Goal: Communication & Community: Answer question/provide support

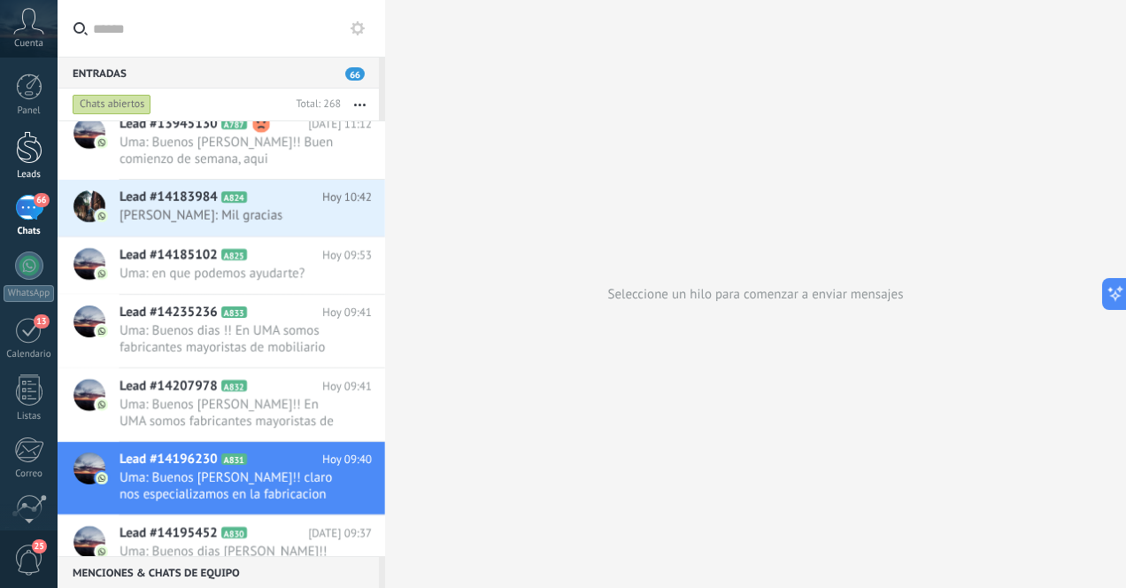
click at [40, 152] on div at bounding box center [29, 147] width 27 height 33
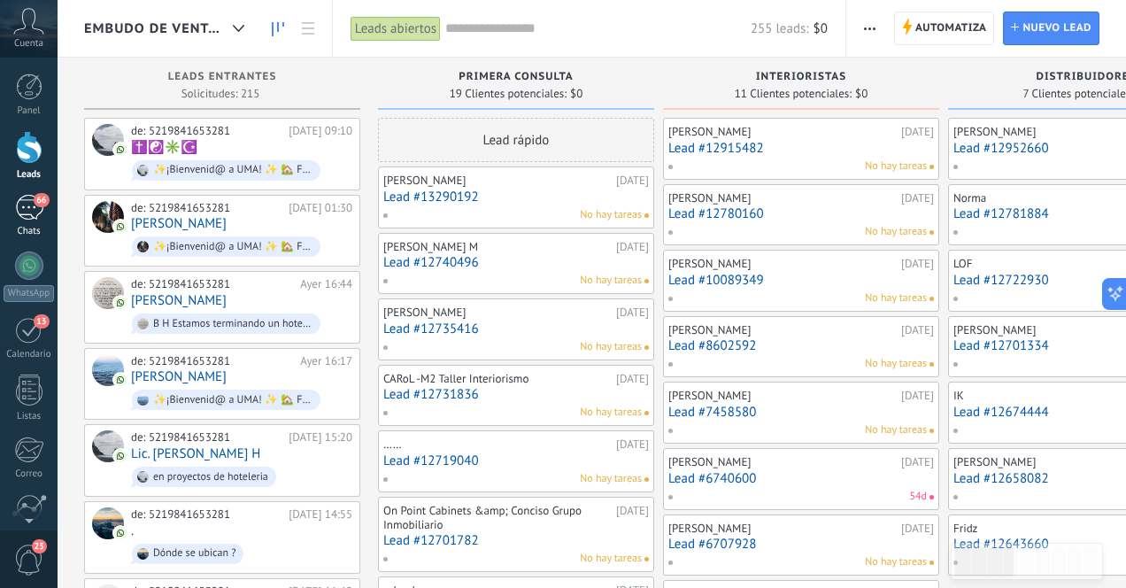
click at [29, 205] on div "66" at bounding box center [29, 208] width 28 height 26
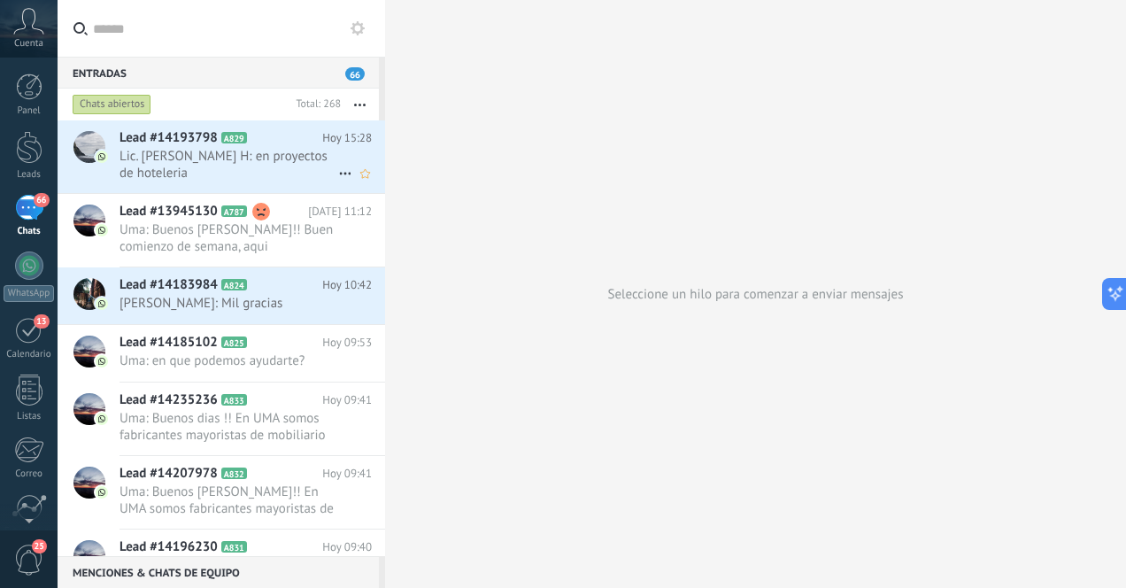
click at [225, 176] on span "Lic. [PERSON_NAME] H: en proyectos de hoteleria" at bounding box center [229, 165] width 219 height 34
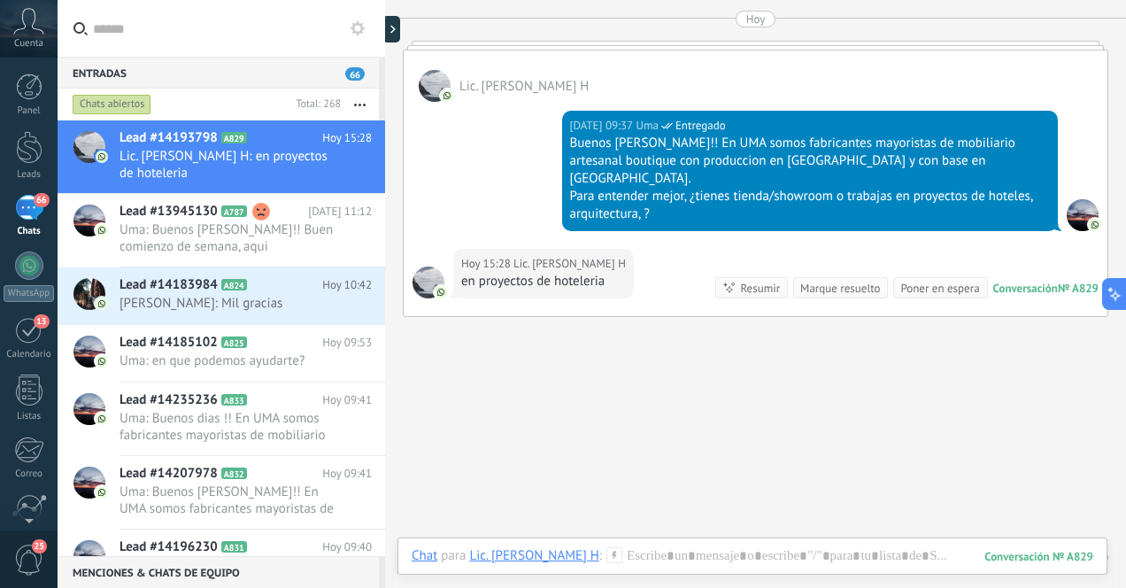
scroll to position [517, 0]
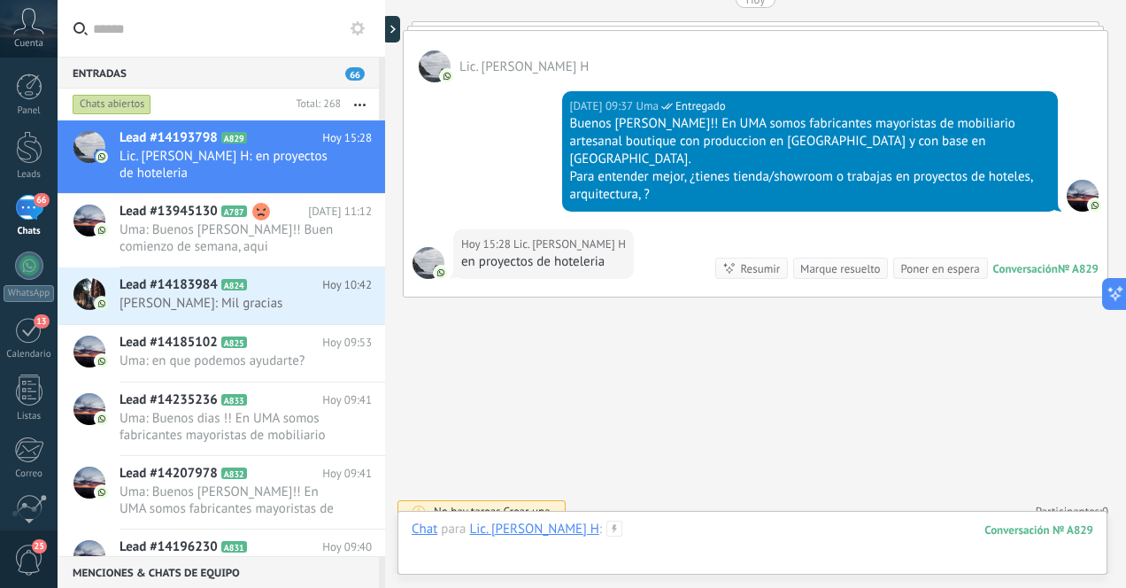
click at [753, 539] on div at bounding box center [753, 547] width 682 height 53
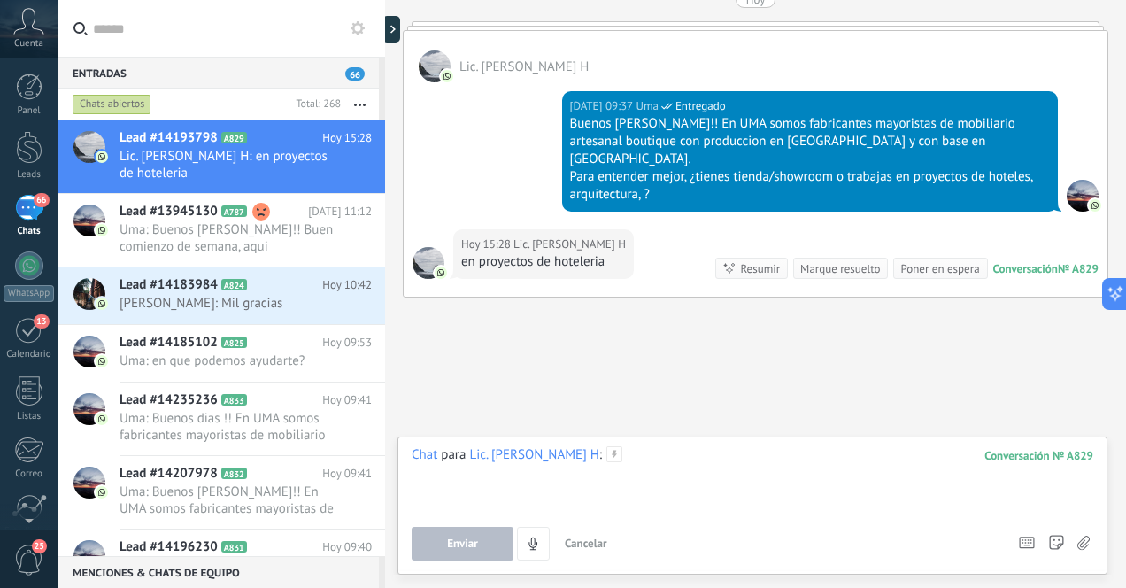
paste div
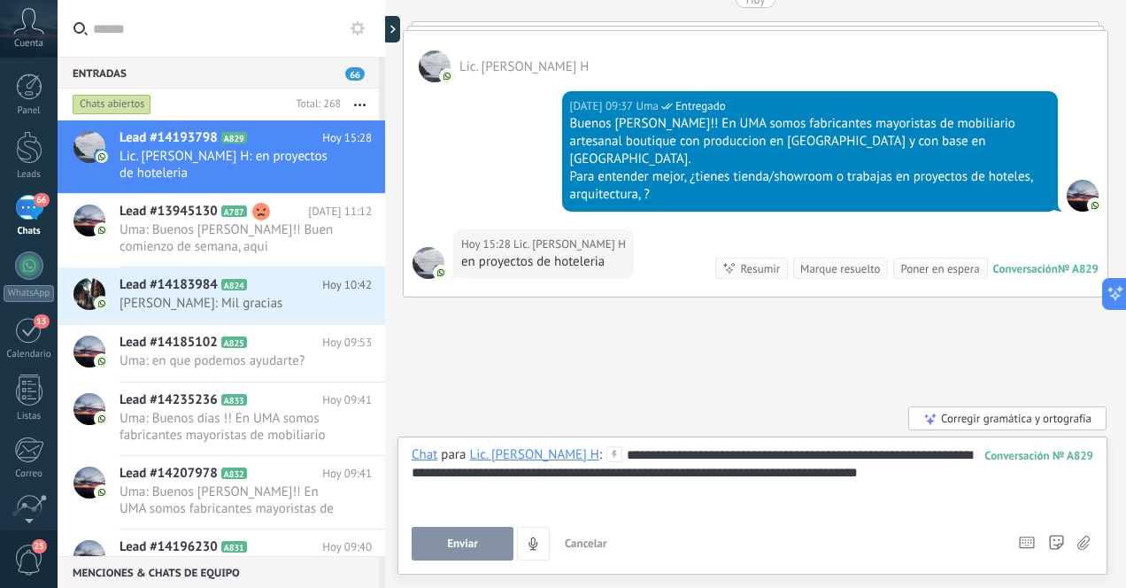
click at [470, 544] on span "Enviar" at bounding box center [462, 543] width 31 height 12
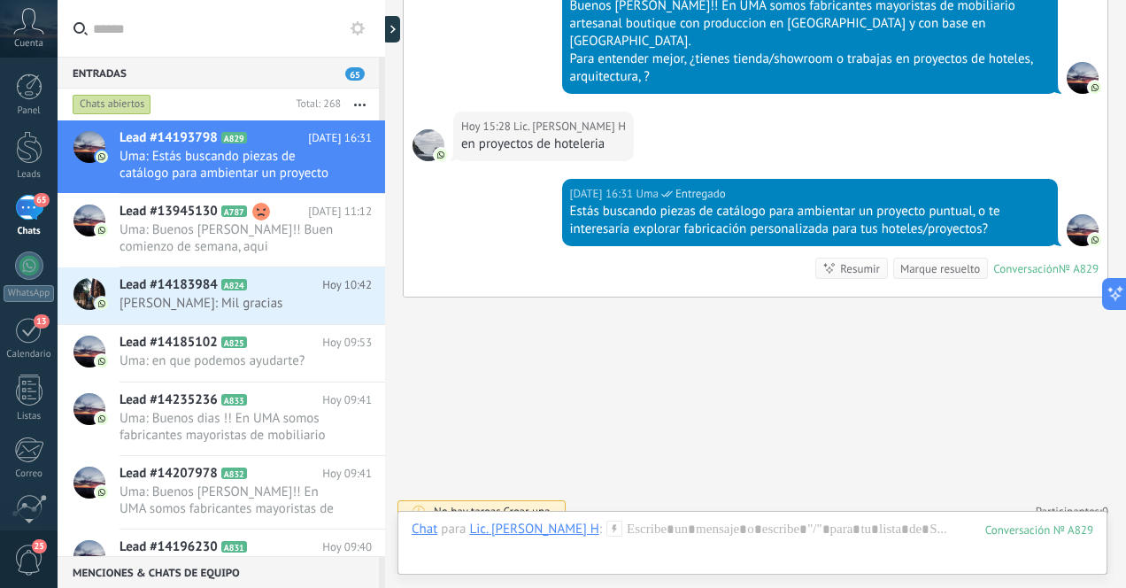
click at [26, 207] on div "65" at bounding box center [29, 208] width 28 height 26
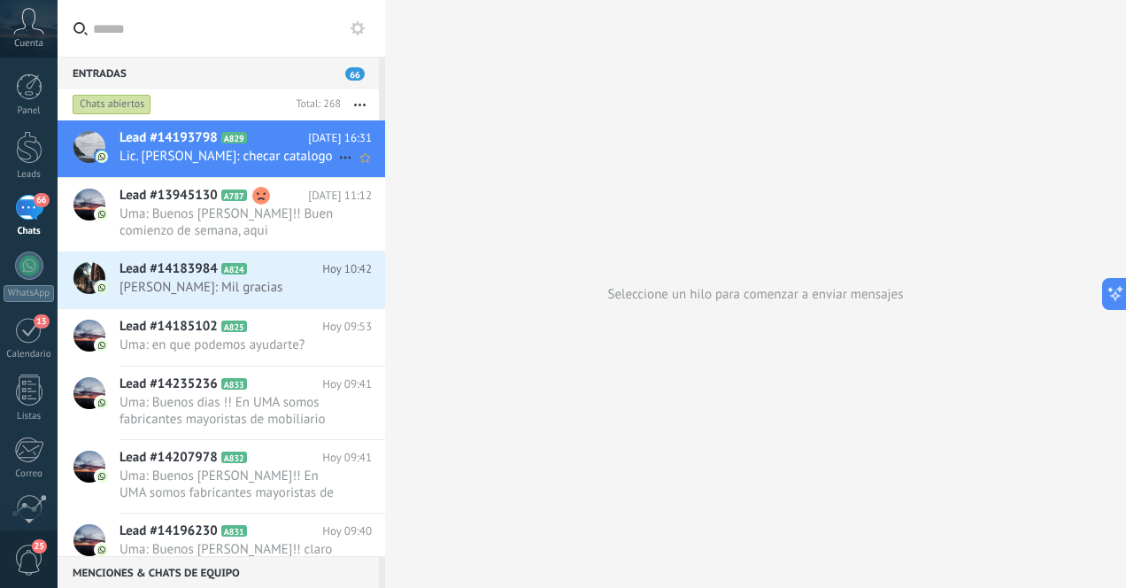
click at [243, 159] on span "Lic. [PERSON_NAME]: checar catalogo" at bounding box center [229, 156] width 219 height 17
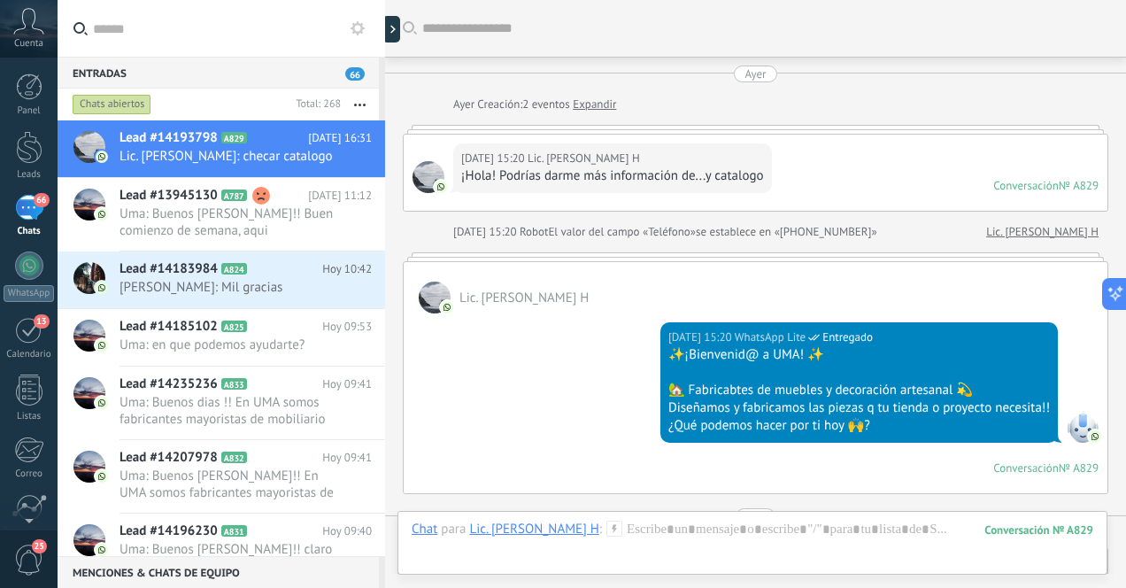
scroll to position [669, 0]
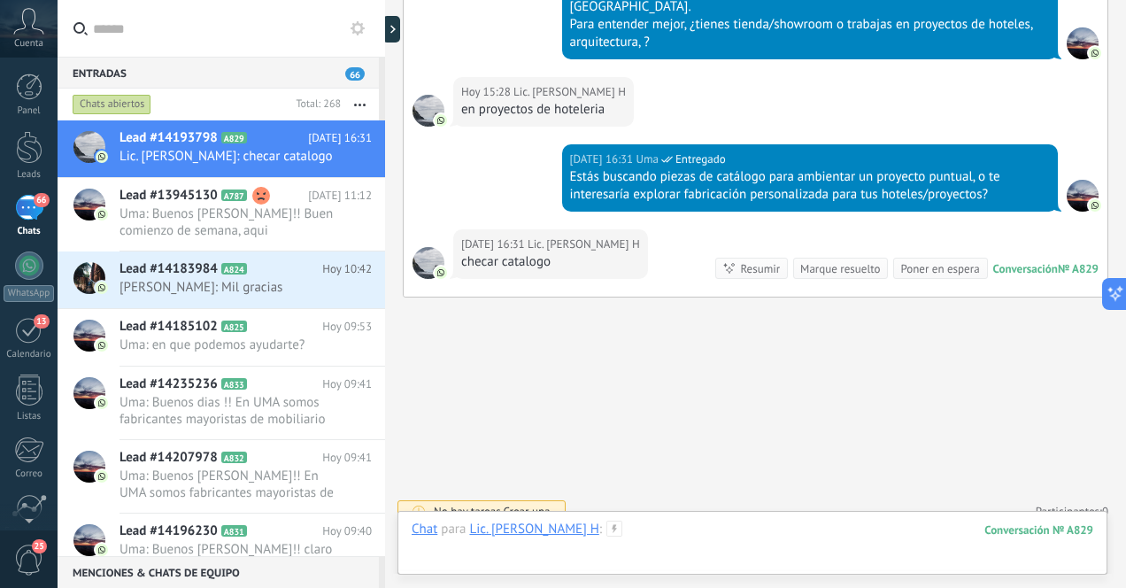
click at [699, 536] on div at bounding box center [753, 547] width 682 height 53
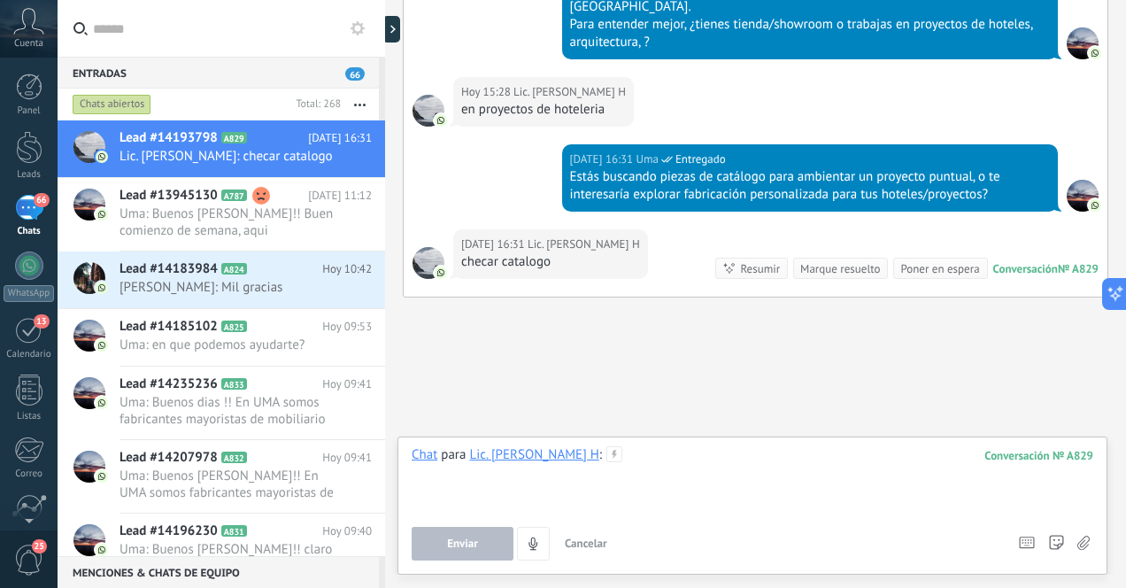
paste div
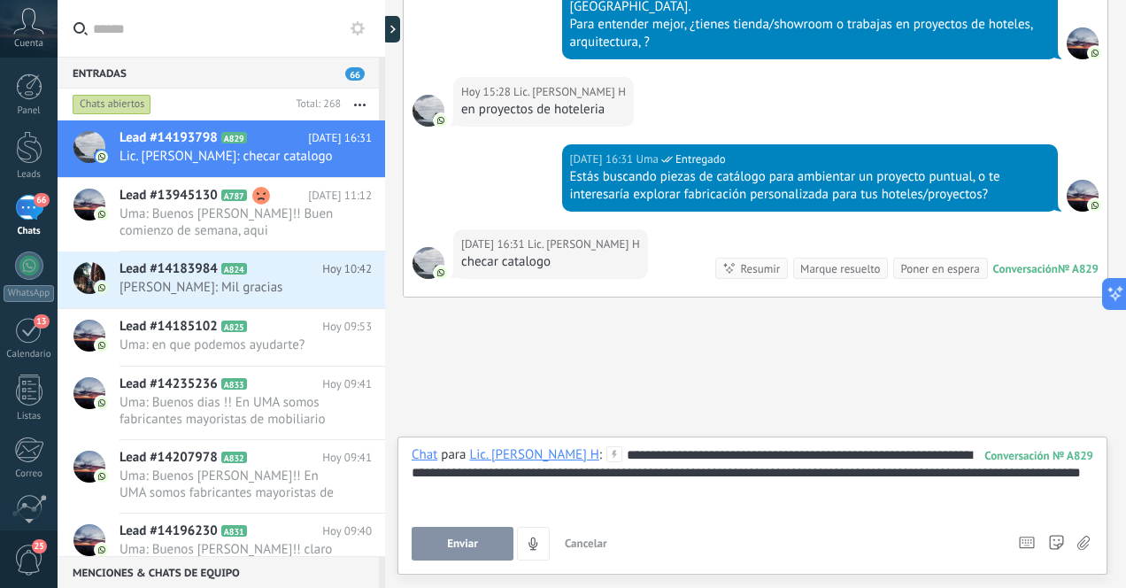
click at [932, 457] on div "**********" at bounding box center [753, 479] width 682 height 67
click at [825, 474] on div "**********" at bounding box center [753, 479] width 682 height 67
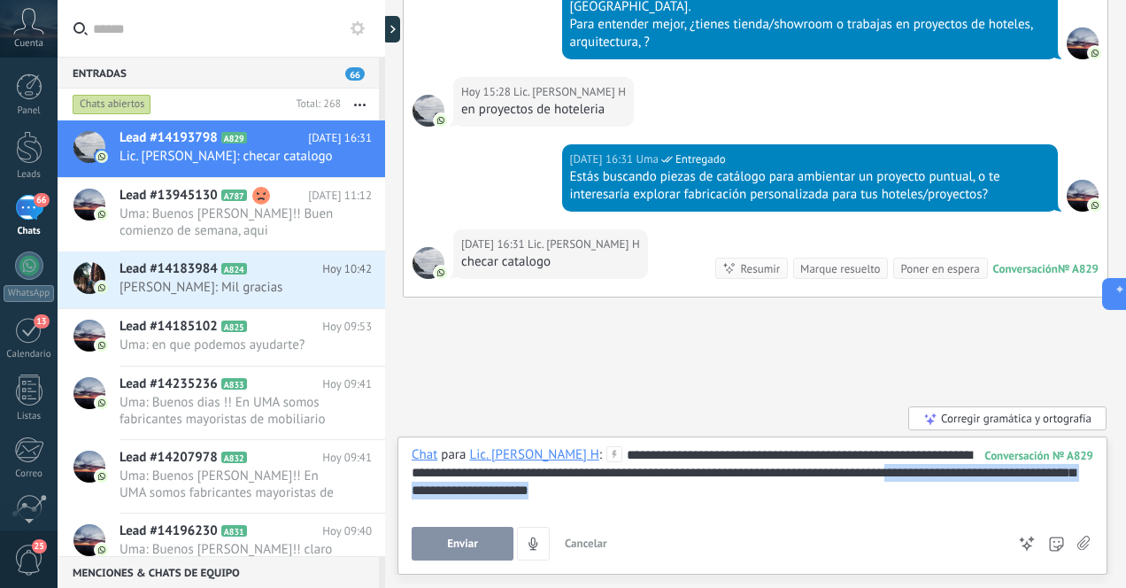
drag, startPoint x: 645, startPoint y: 492, endPoint x: 982, endPoint y: 476, distance: 336.8
click at [982, 476] on div "**********" at bounding box center [753, 479] width 682 height 67
click at [470, 548] on span "Enviar" at bounding box center [462, 543] width 31 height 12
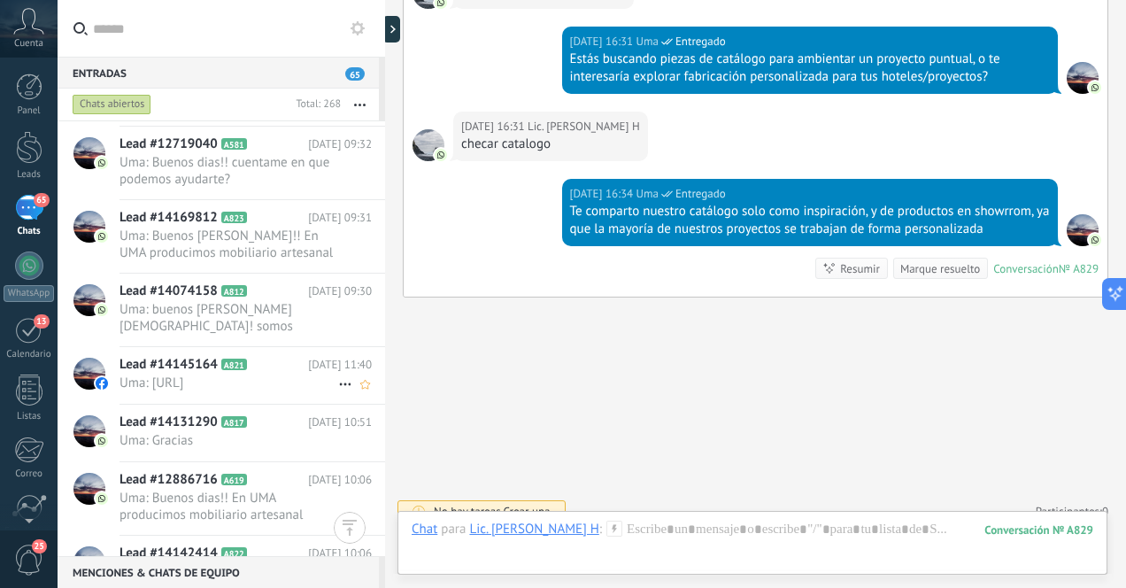
scroll to position [773, 0]
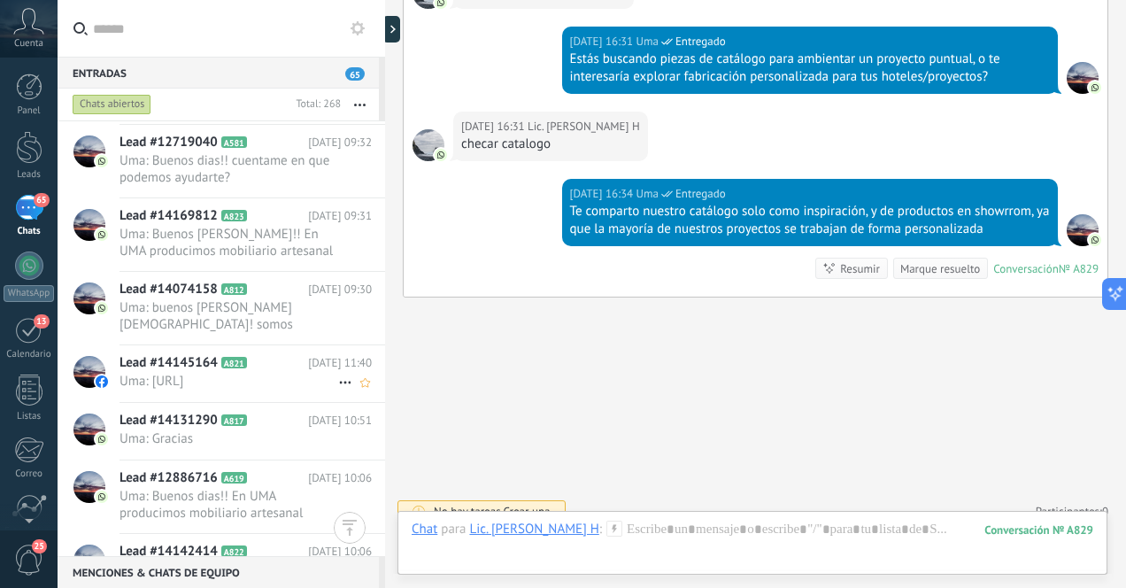
click at [286, 390] on span "Uma: [URL]" at bounding box center [229, 381] width 219 height 17
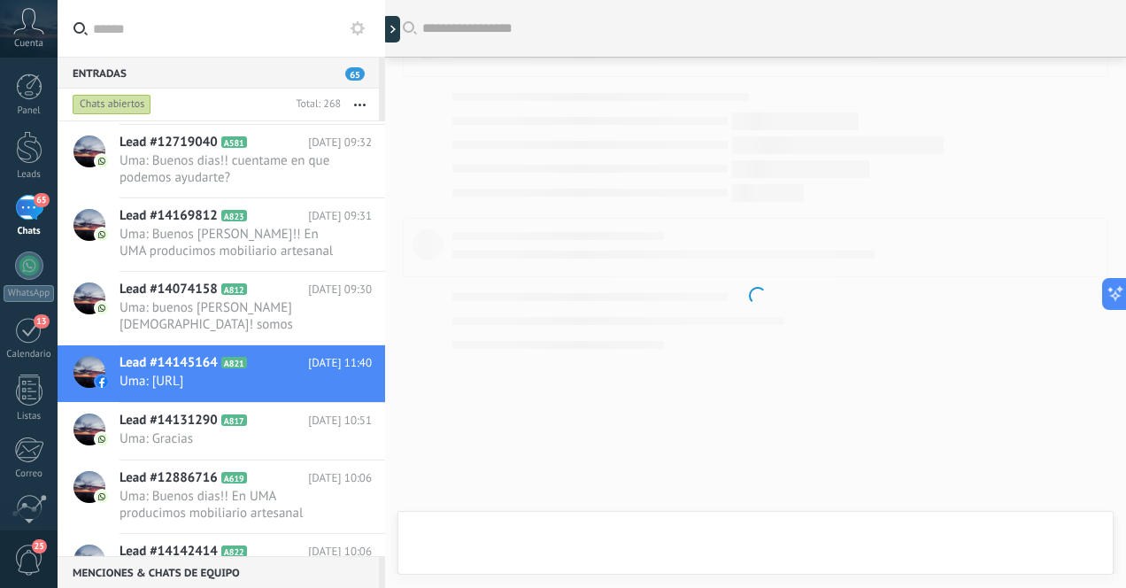
scroll to position [467, 0]
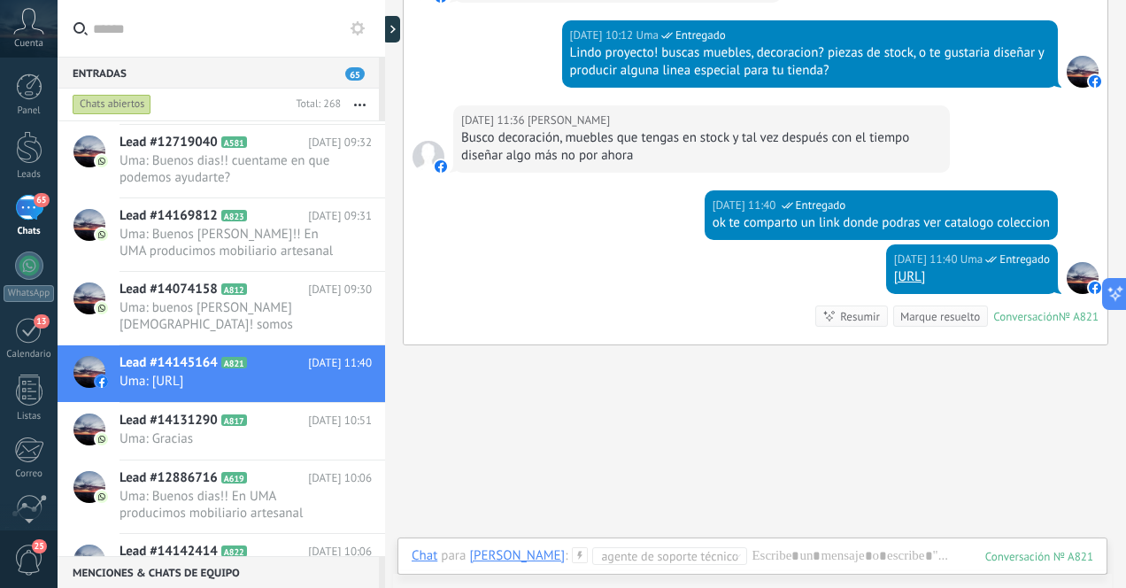
drag, startPoint x: 760, startPoint y: 277, endPoint x: 1040, endPoint y: 282, distance: 279.8
click at [1046, 282] on div "[DATE] 11:40 Uma Entregado [URL]" at bounding box center [972, 269] width 172 height 50
copy link "[URL]"
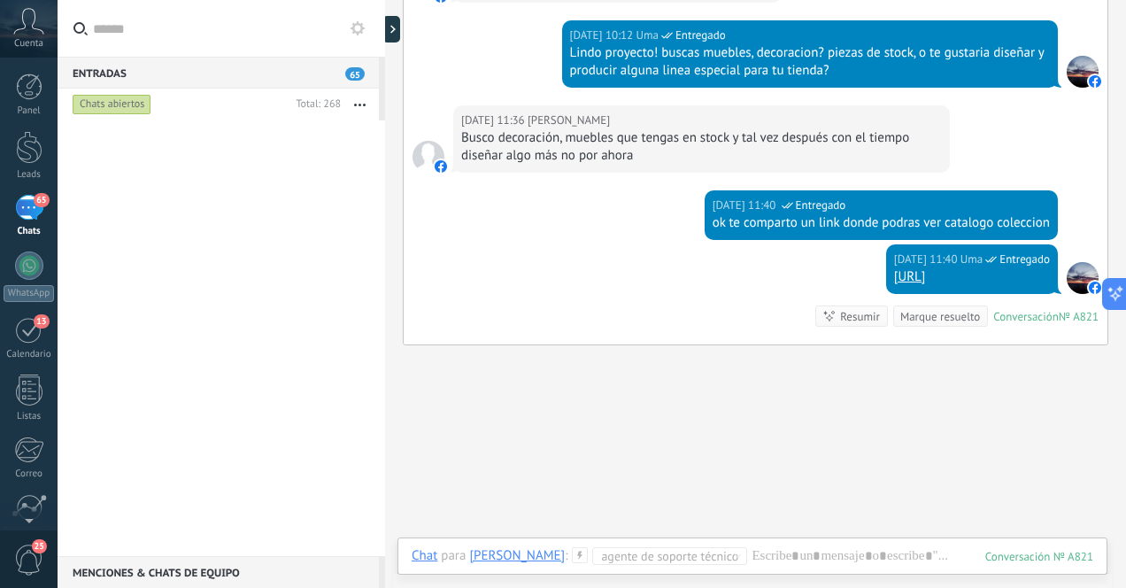
scroll to position [0, 0]
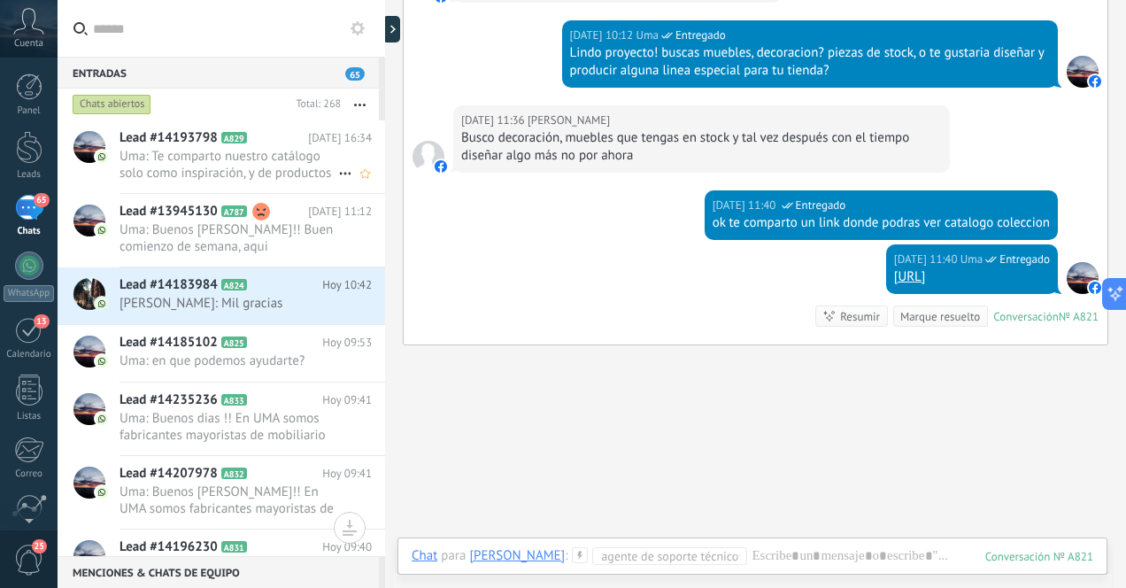
click at [274, 158] on span "Uma: Te comparto nuestro catálogo solo como inspiración, y de productos en show…" at bounding box center [229, 165] width 219 height 34
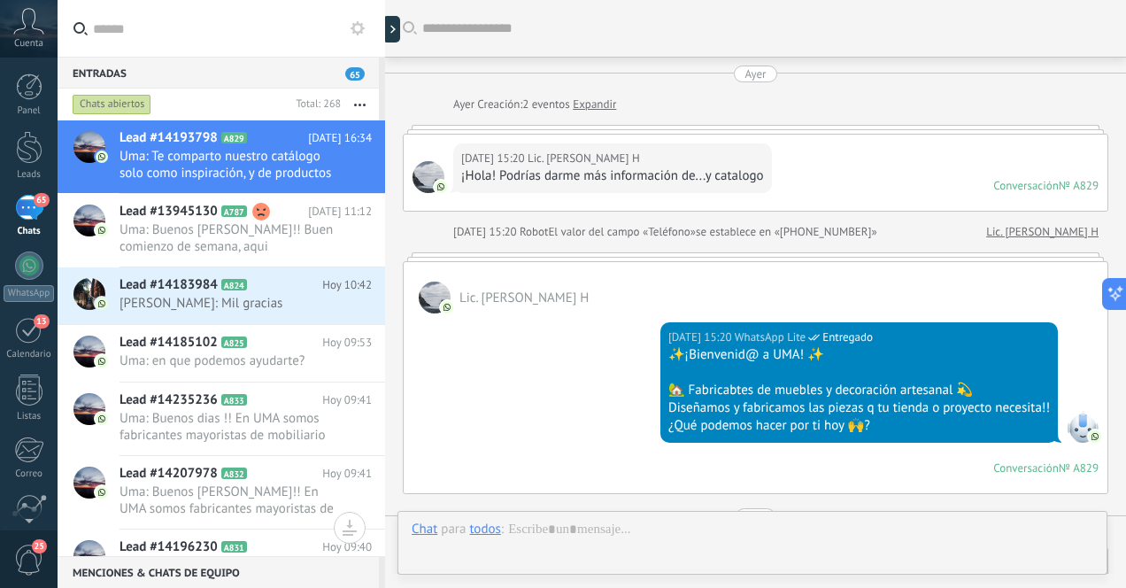
scroll to position [787, 0]
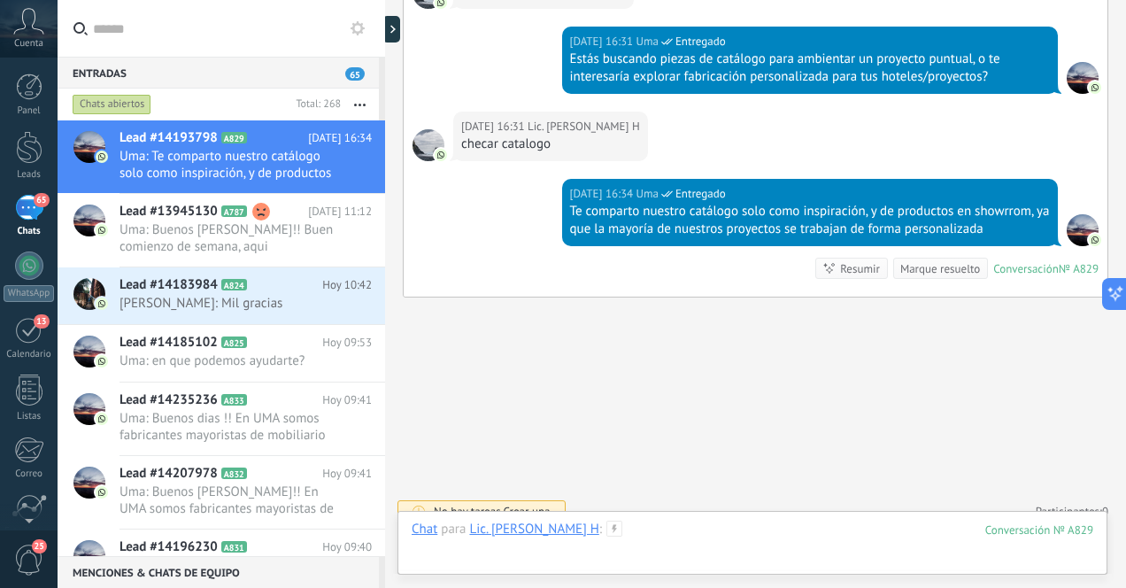
click at [706, 532] on div at bounding box center [753, 547] width 682 height 53
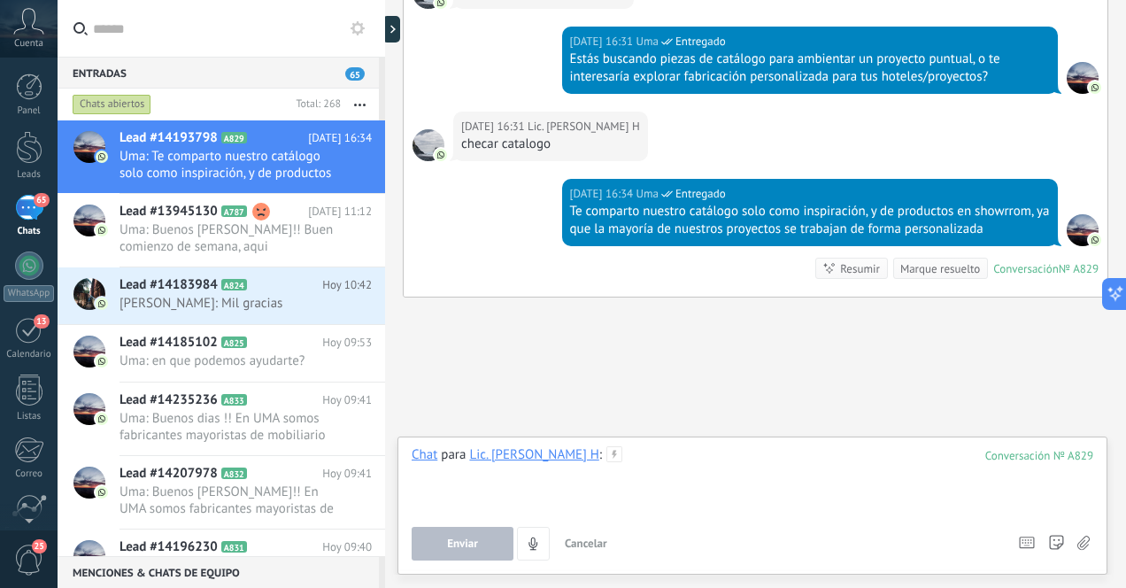
paste div
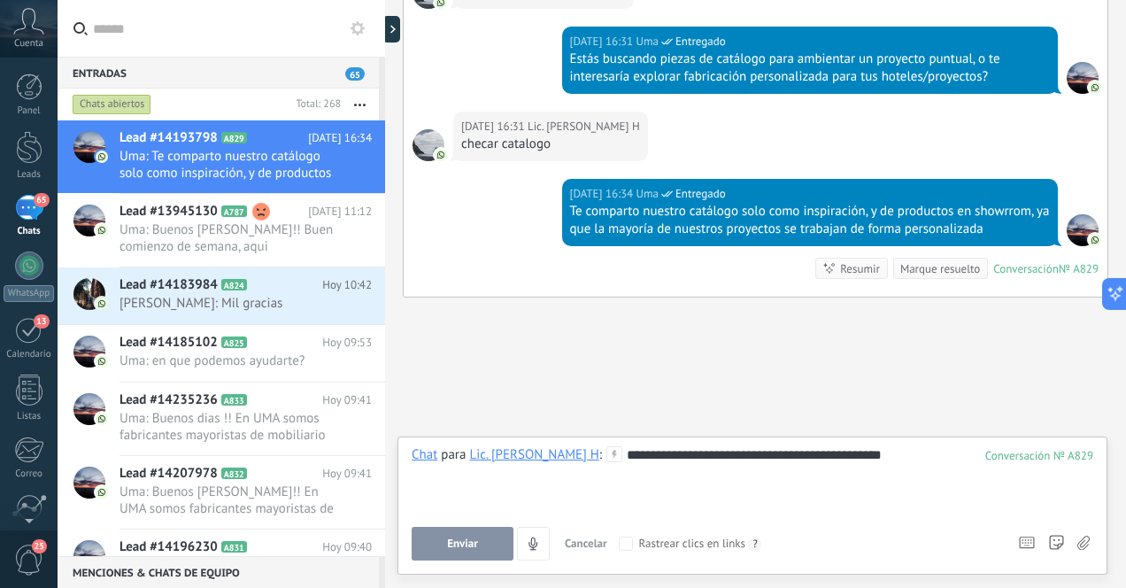
click at [477, 539] on span "Enviar" at bounding box center [462, 543] width 31 height 12
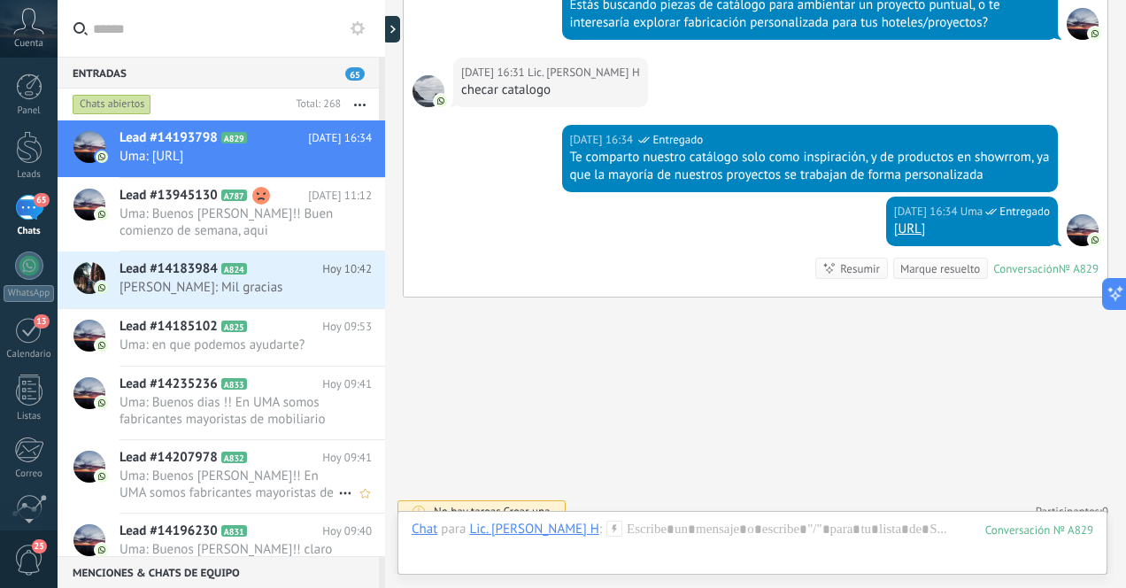
scroll to position [859, 0]
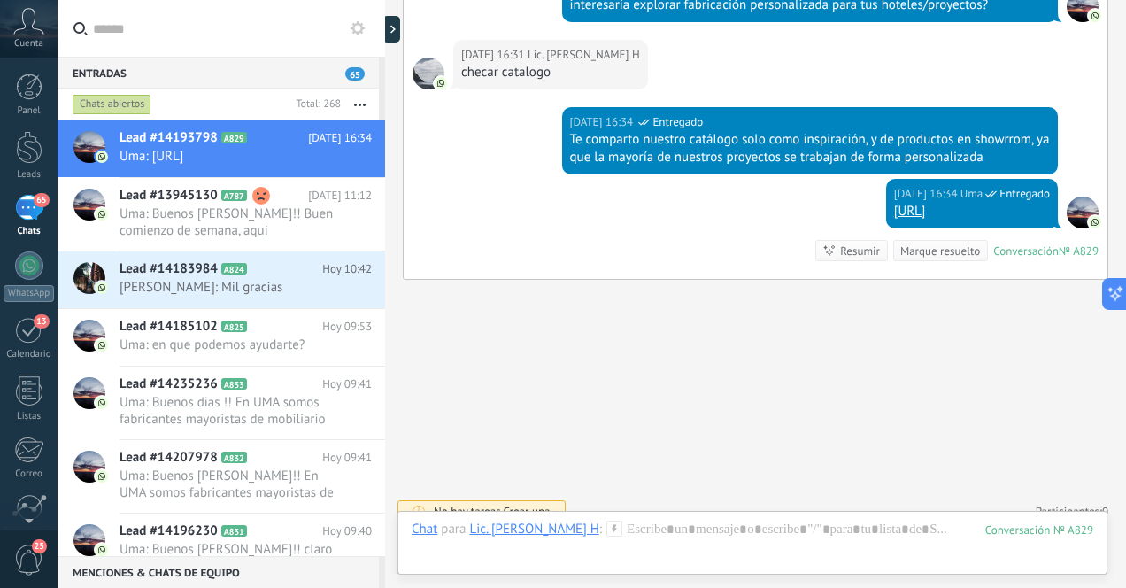
click at [27, 206] on div "65" at bounding box center [29, 208] width 28 height 26
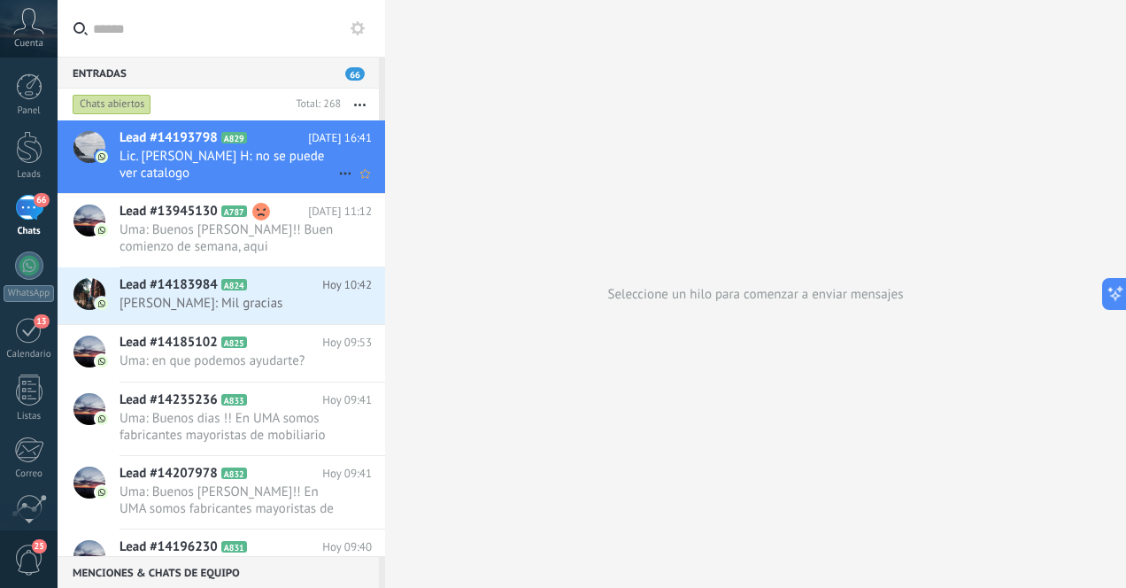
click at [241, 164] on span "Lic. [PERSON_NAME] H: no se puede ver catalogo" at bounding box center [229, 165] width 219 height 34
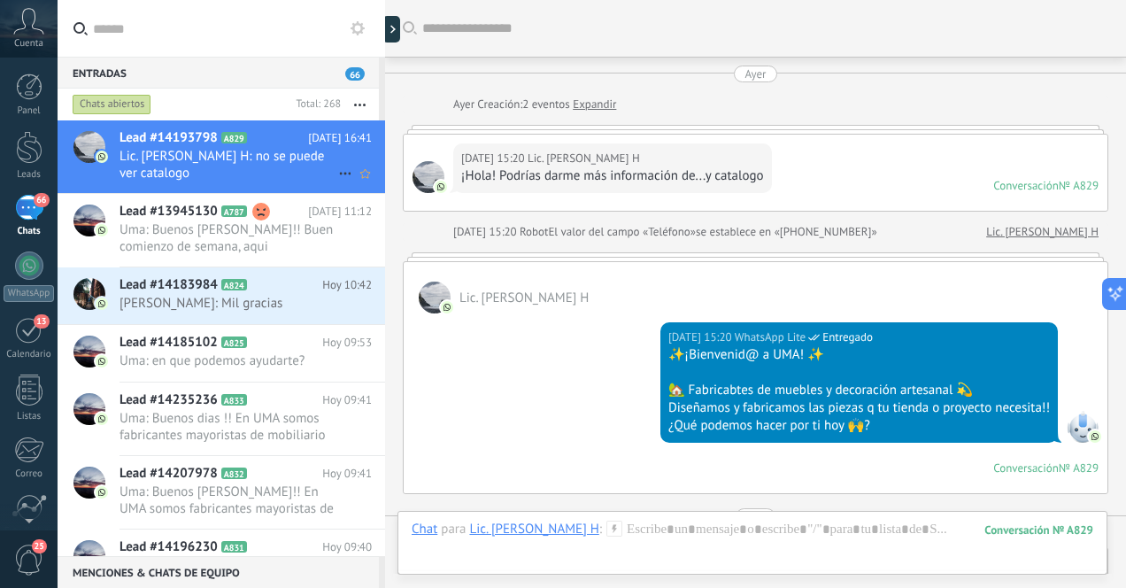
scroll to position [876, 0]
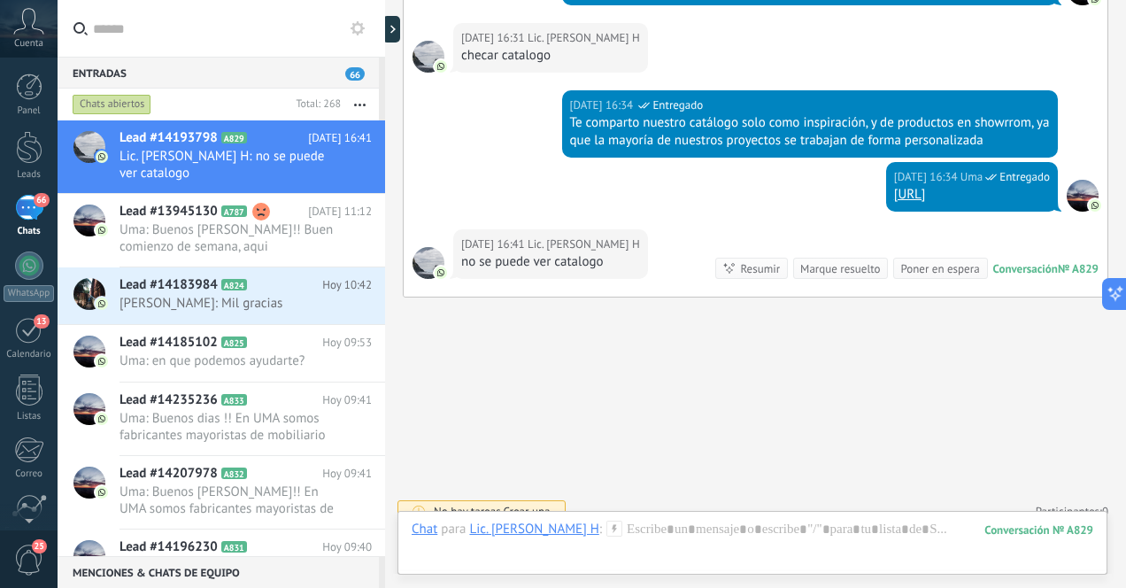
click at [894, 186] on link "[URL]" at bounding box center [910, 194] width 32 height 17
click at [28, 212] on div "66" at bounding box center [29, 208] width 28 height 26
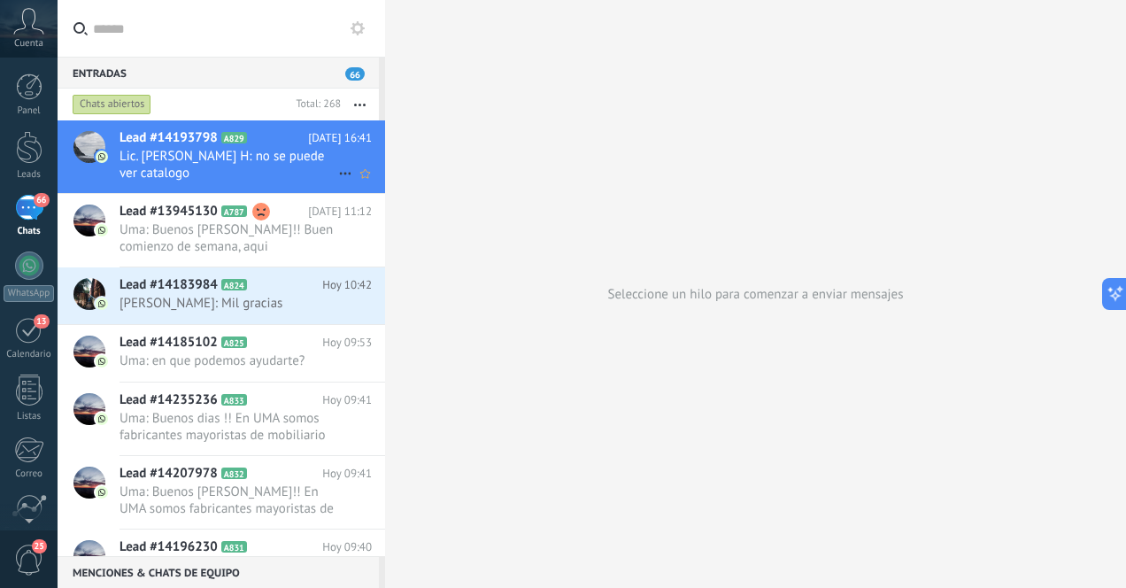
click at [309, 169] on span "Lic. [PERSON_NAME] H: no se puede ver catalogo" at bounding box center [229, 165] width 219 height 34
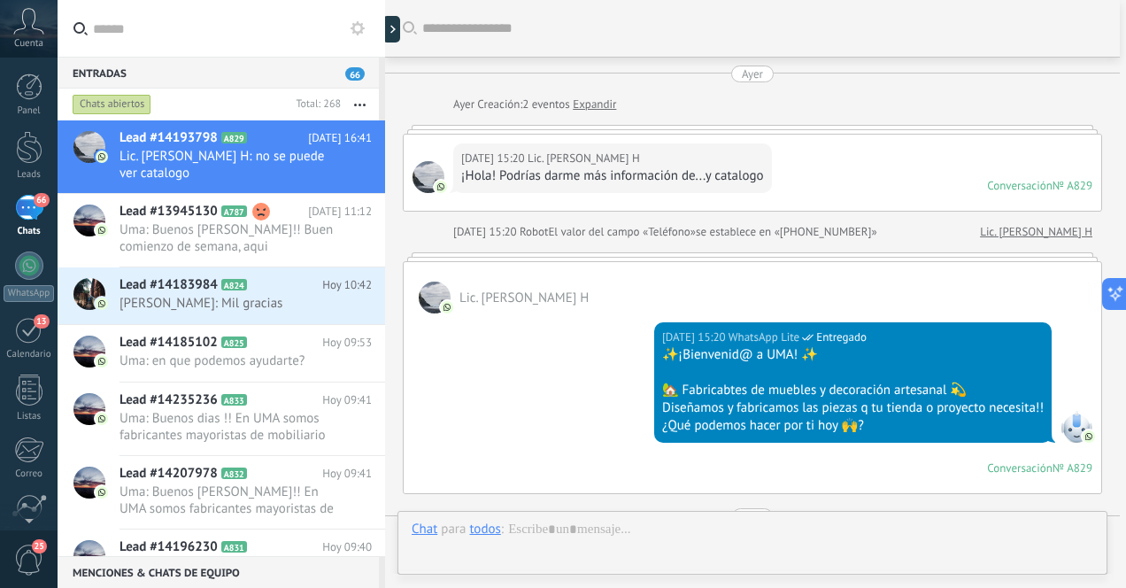
scroll to position [876, 0]
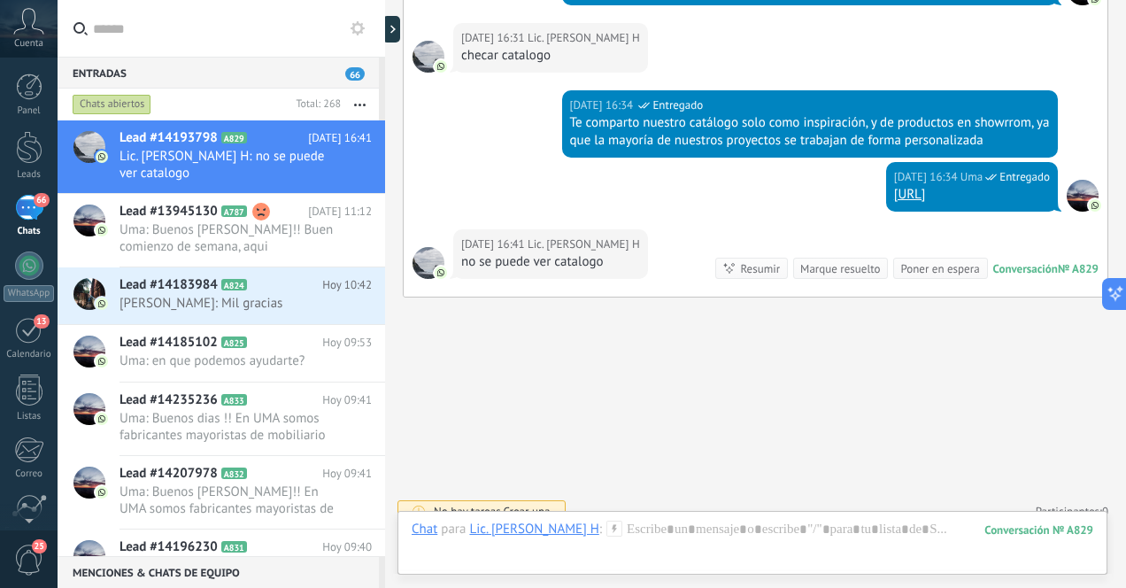
drag, startPoint x: 759, startPoint y: 173, endPoint x: 1042, endPoint y: 181, distance: 283.4
click at [1042, 181] on div "[DATE] 16:34 Uma Entregado [URL]" at bounding box center [972, 187] width 172 height 50
copy link "[URL]"
click at [28, 211] on div "66" at bounding box center [29, 208] width 28 height 26
